Goal: Complete application form

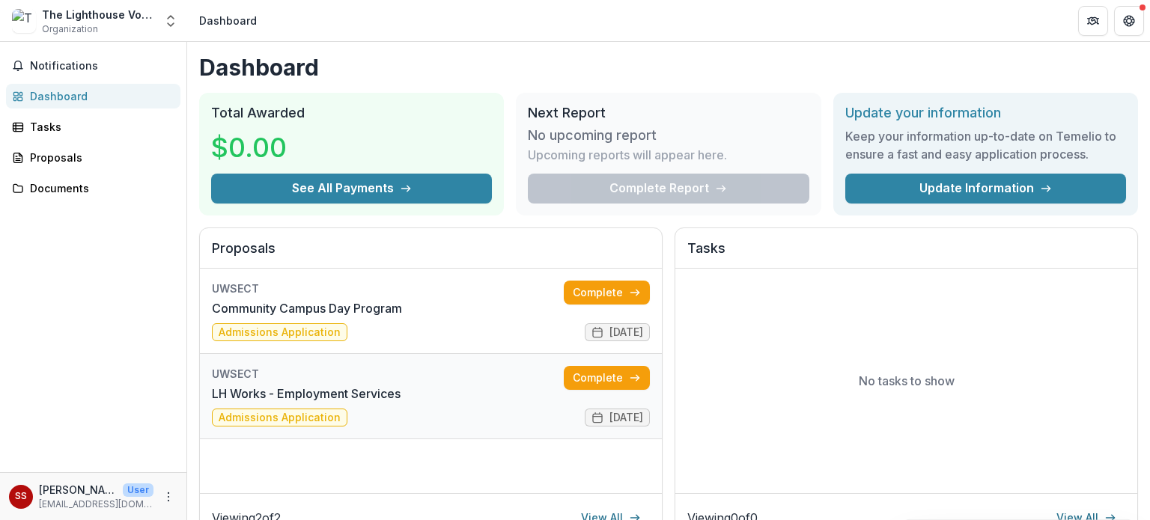
click at [283, 385] on link "LH Works - Employment Services" at bounding box center [306, 394] width 189 height 18
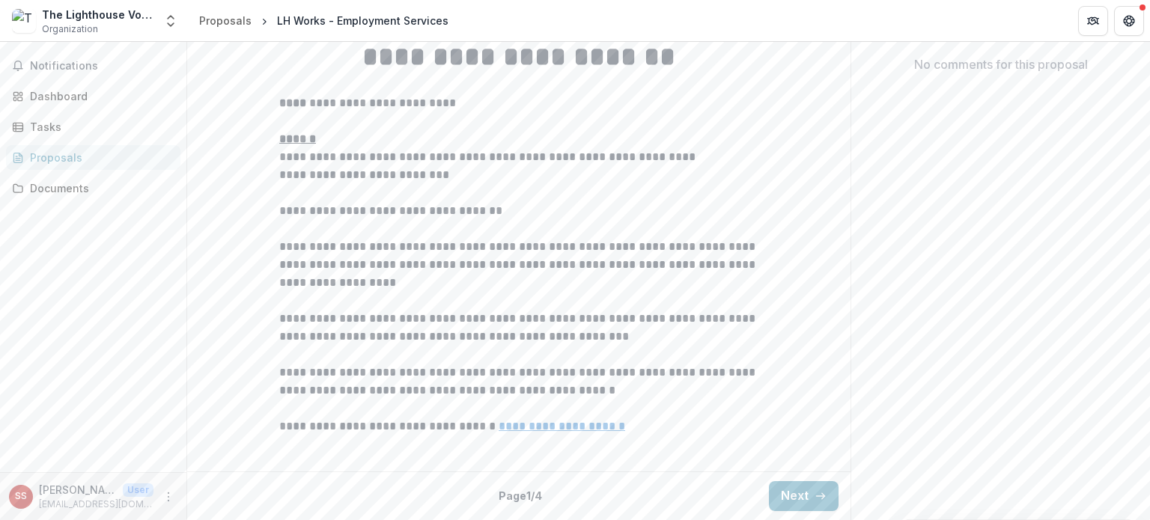
scroll to position [458, 0]
click at [810, 505] on button "Next" at bounding box center [804, 496] width 70 height 30
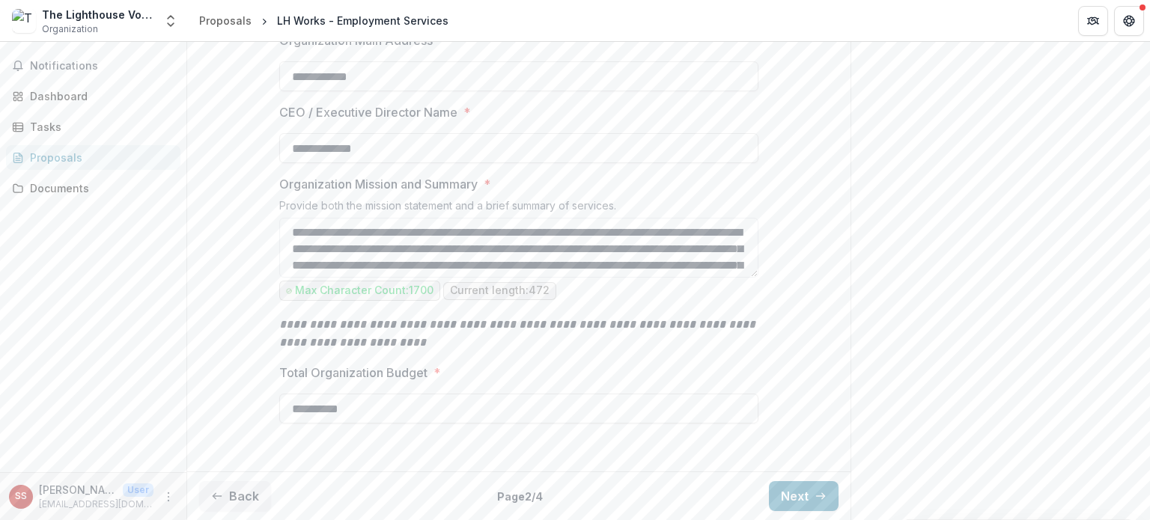
scroll to position [548, 0]
click at [791, 481] on button "Next" at bounding box center [804, 496] width 70 height 30
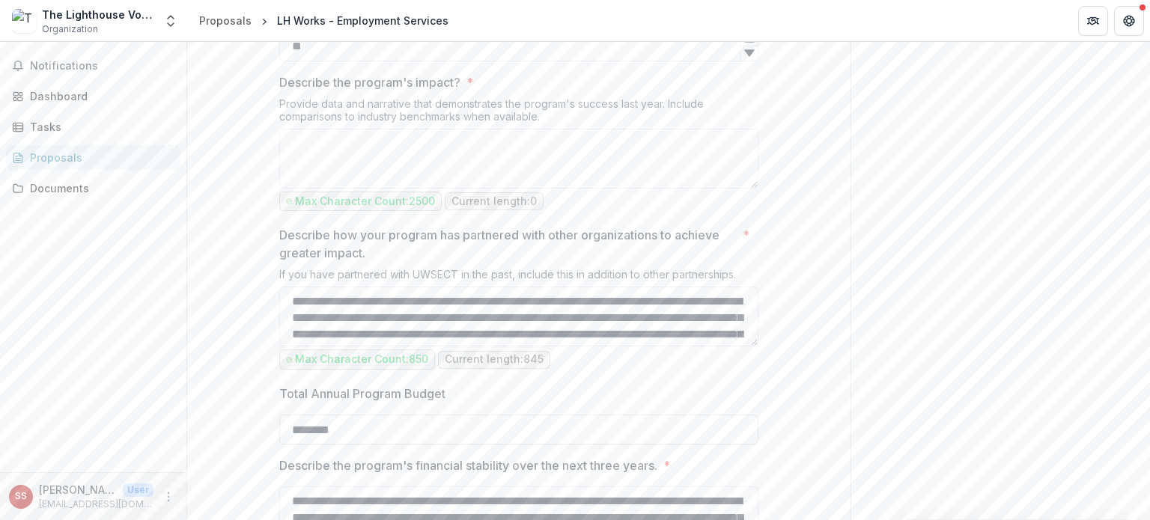
scroll to position [1372, 0]
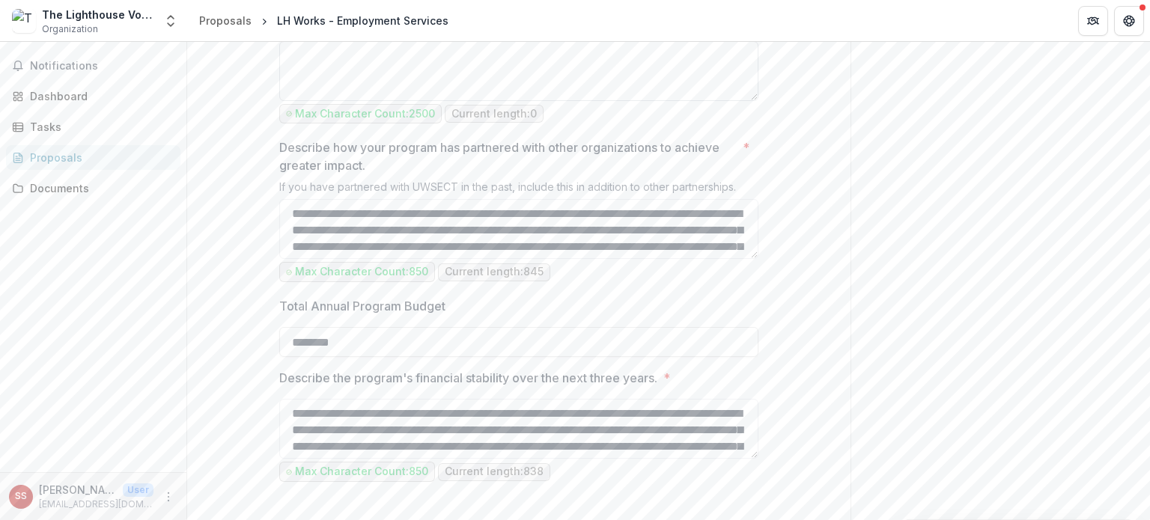
drag, startPoint x: 276, startPoint y: 156, endPoint x: 556, endPoint y: 206, distance: 284.4
copy label "Describe the program's impact? *"
click at [437, 101] on textarea "Describe the program's impact? *" at bounding box center [518, 71] width 479 height 60
paste textarea "**********"
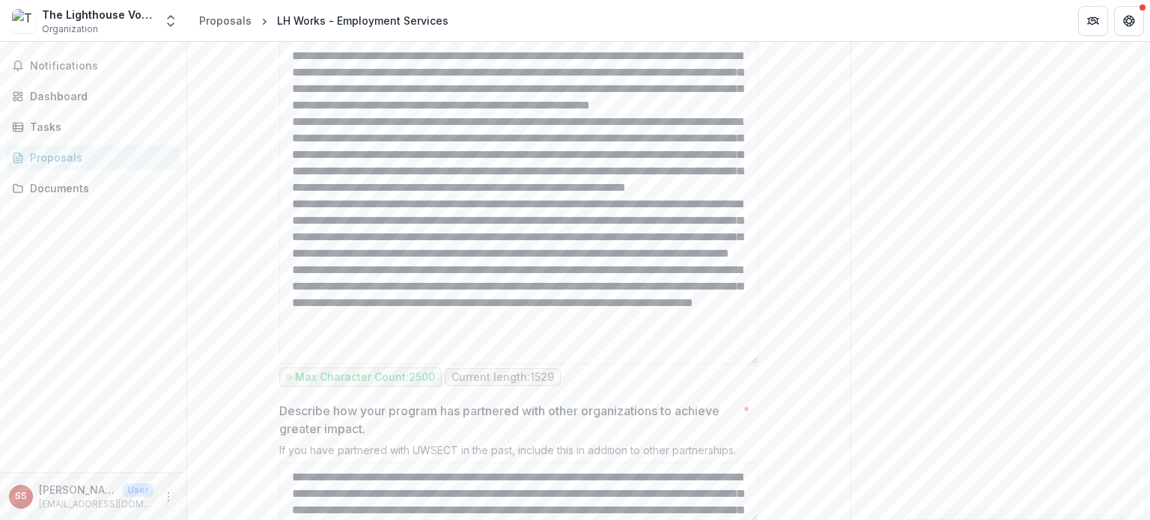
scroll to position [54, 0]
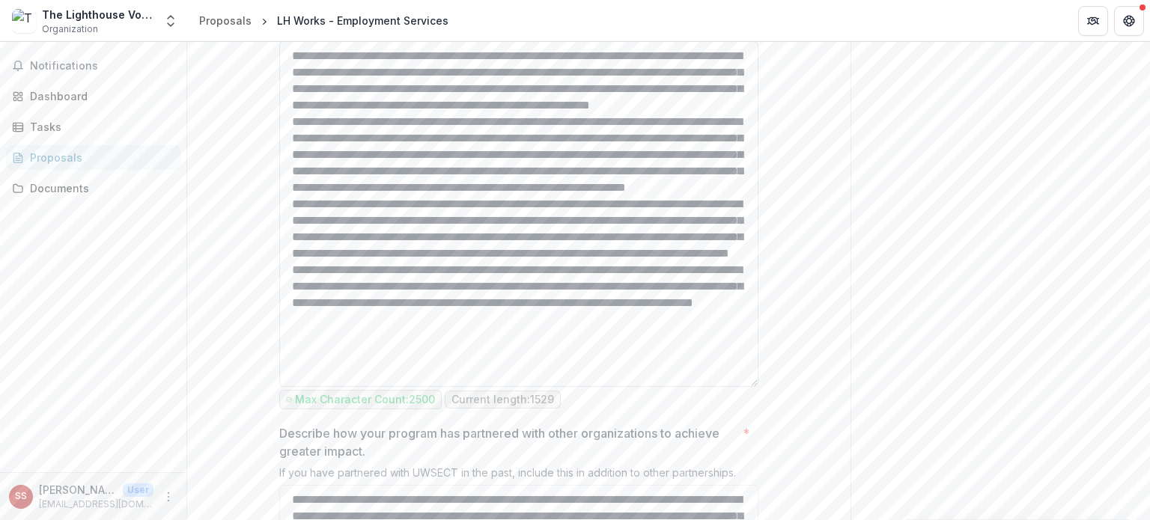
drag, startPoint x: 755, startPoint y: 261, endPoint x: 571, endPoint y: 449, distance: 263.2
click at [708, 520] on html "**********" at bounding box center [575, 260] width 1150 height 520
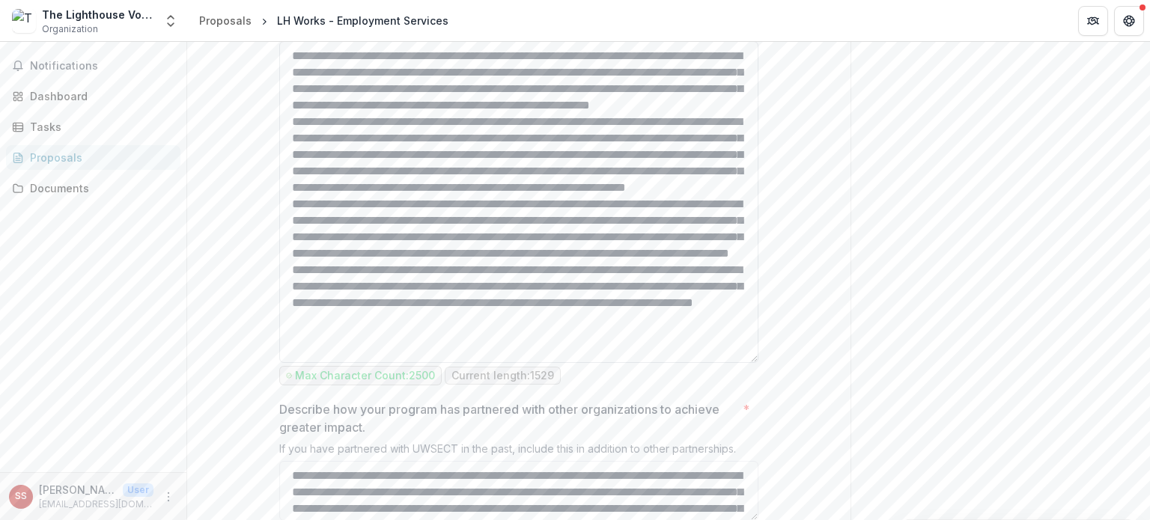
click at [284, 264] on textarea "Describe the program's impact? *" at bounding box center [518, 202] width 479 height 322
click at [287, 363] on textarea "Describe the program's impact? *" at bounding box center [518, 202] width 479 height 322
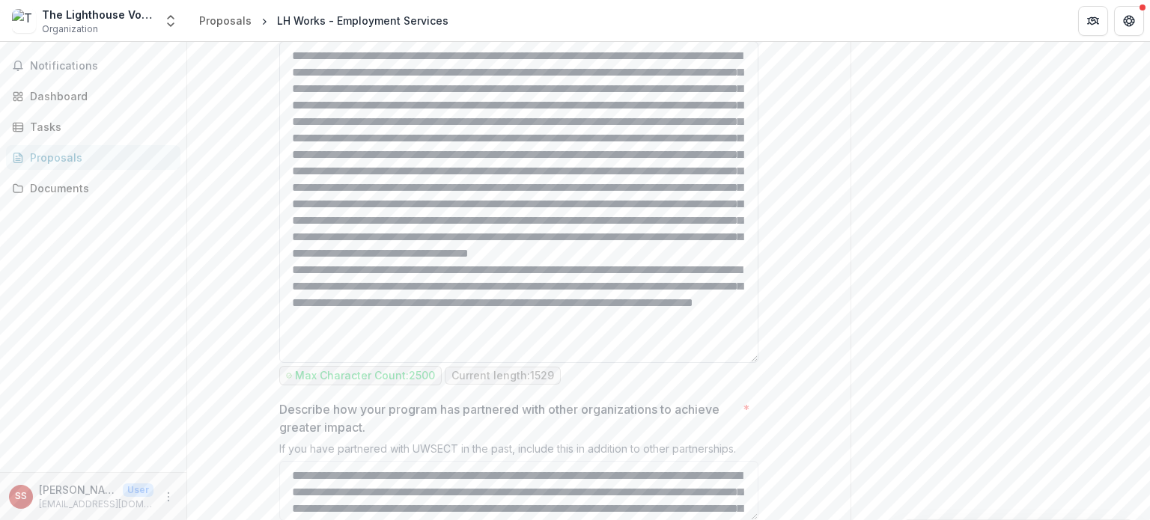
scroll to position [53, 0]
click at [286, 363] on textarea "Describe the program's impact? *" at bounding box center [518, 202] width 479 height 322
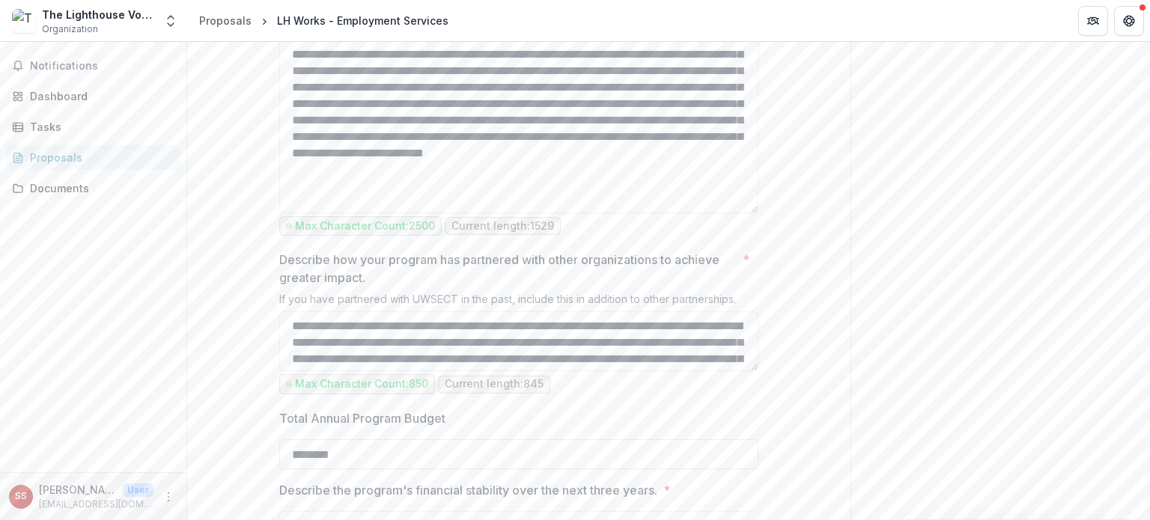
type textarea "**********"
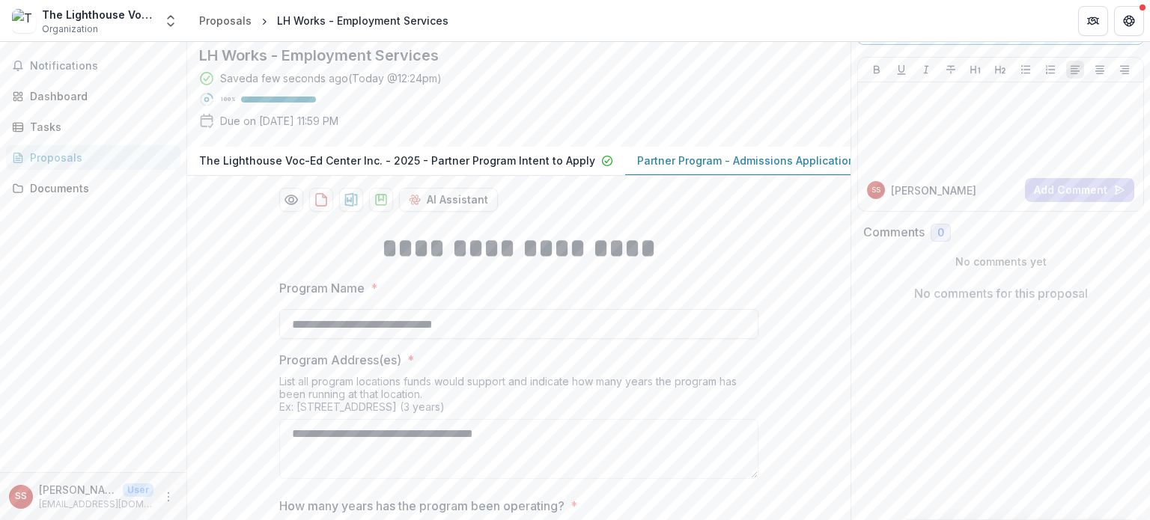
scroll to position [0, 0]
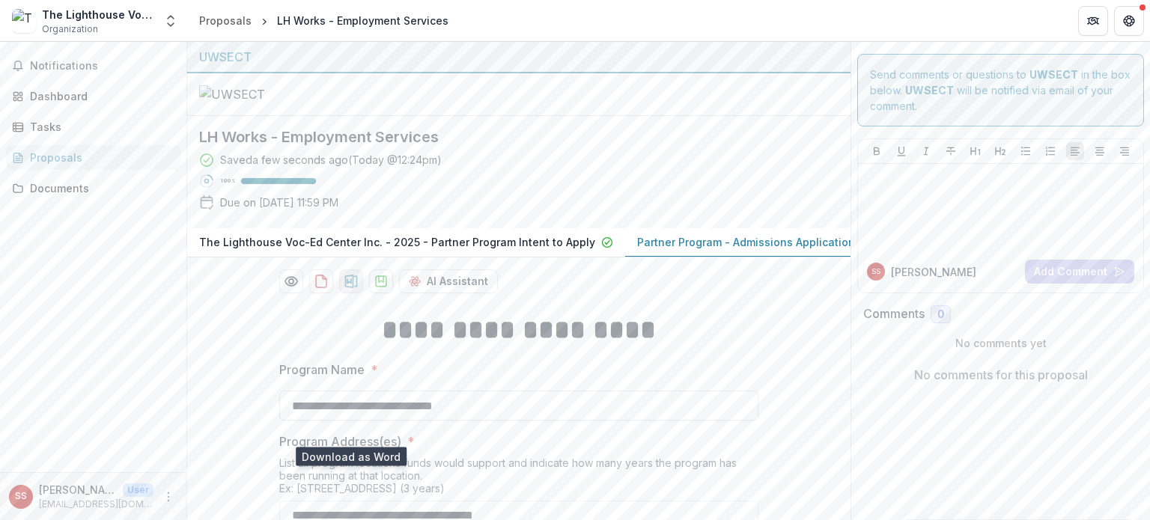
click at [355, 288] on icon "download-proposal" at bounding box center [351, 281] width 13 height 13
